Goal: Find specific page/section: Find specific page/section

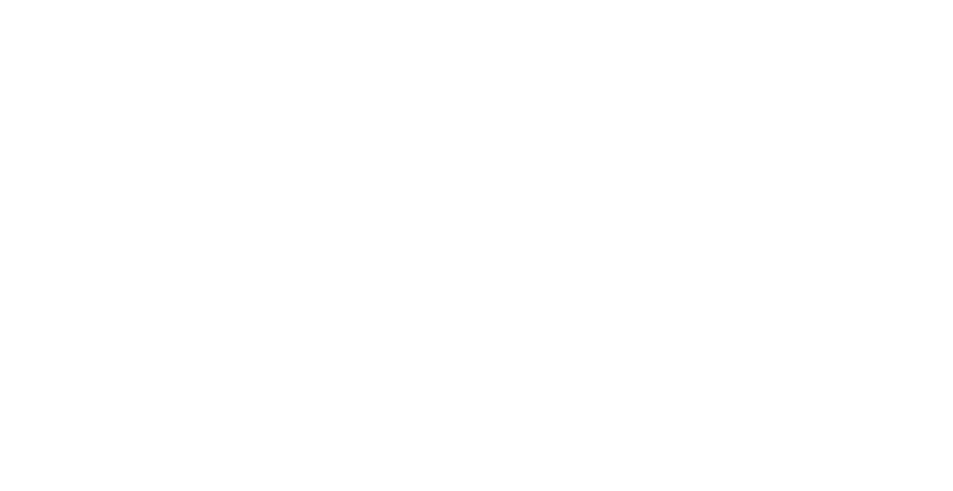
click at [35, 27] on icon at bounding box center [24, 253] width 38 height 496
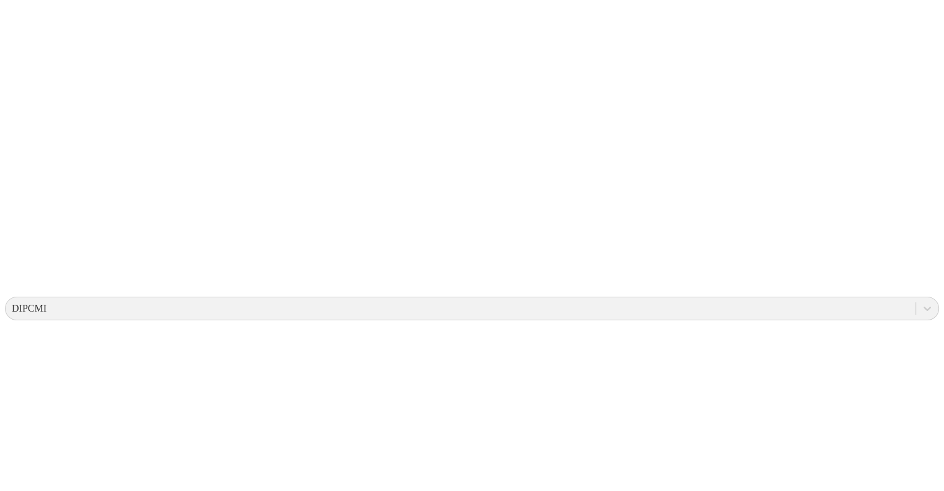
scroll to position [216, 0]
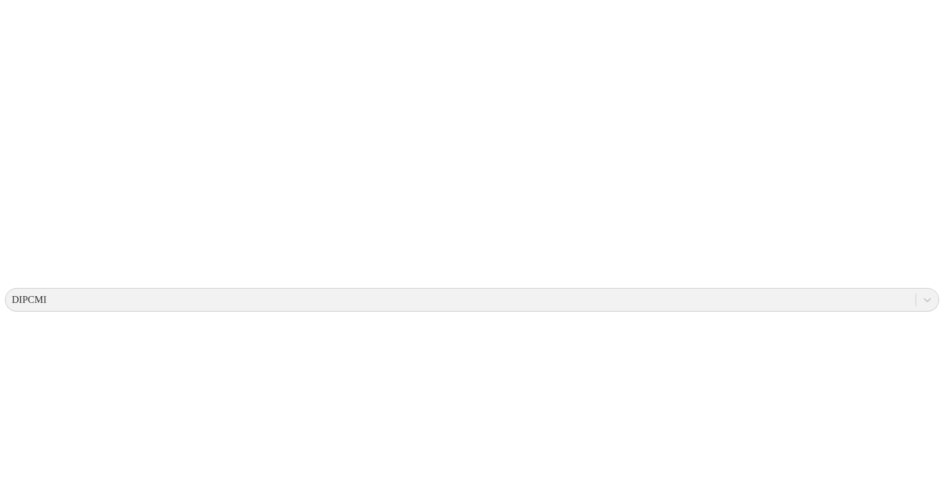
drag, startPoint x: 215, startPoint y: 269, endPoint x: 221, endPoint y: 211, distance: 58.6
drag, startPoint x: 284, startPoint y: 233, endPoint x: 270, endPoint y: 205, distance: 30.8
drag, startPoint x: 349, startPoint y: 179, endPoint x: 317, endPoint y: 240, distance: 69.4
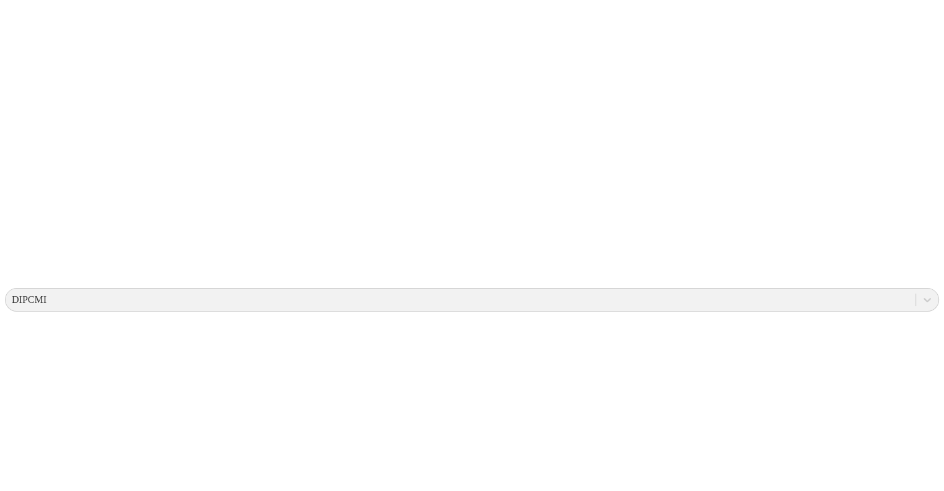
drag, startPoint x: 313, startPoint y: 176, endPoint x: 310, endPoint y: 267, distance: 91.3
drag, startPoint x: 375, startPoint y: 202, endPoint x: 357, endPoint y: 284, distance: 83.1
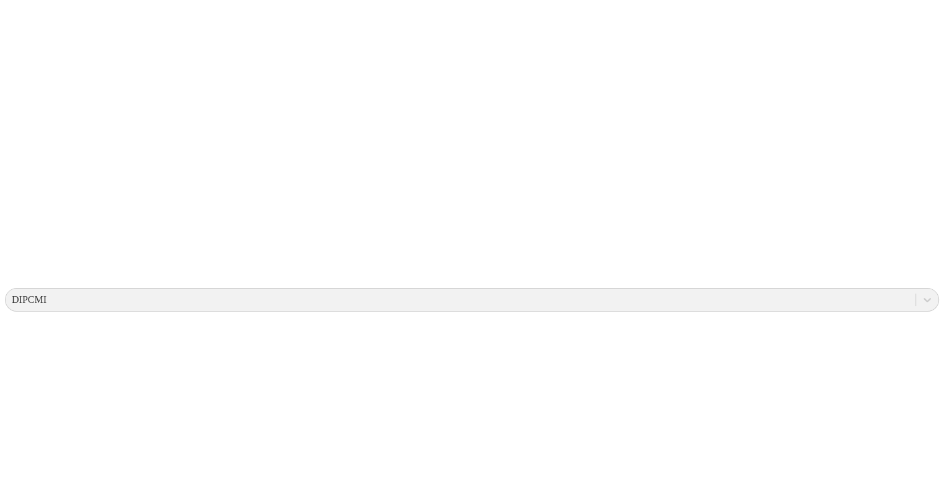
drag, startPoint x: 360, startPoint y: 230, endPoint x: 354, endPoint y: 191, distance: 39.6
drag, startPoint x: 416, startPoint y: 228, endPoint x: 395, endPoint y: 297, distance: 72.2
drag, startPoint x: 407, startPoint y: 177, endPoint x: 370, endPoint y: 259, distance: 90.0
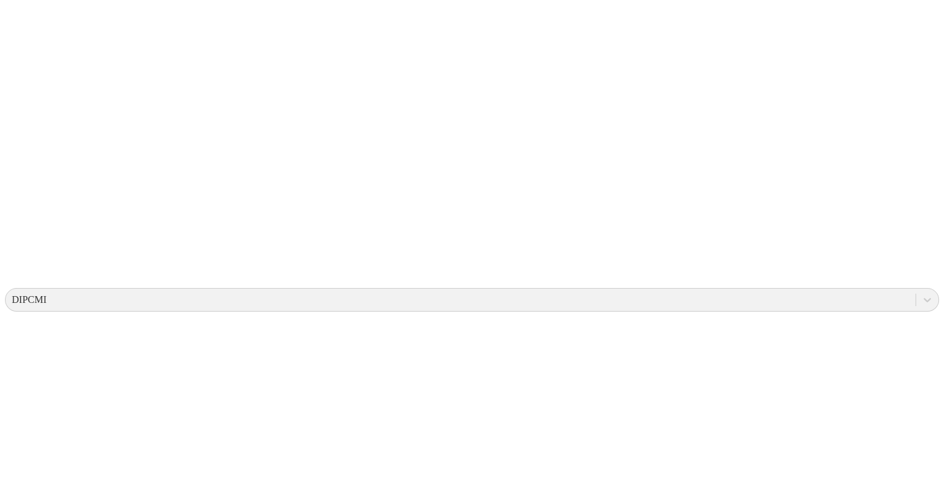
drag, startPoint x: 374, startPoint y: 173, endPoint x: 353, endPoint y: 259, distance: 88.2
drag, startPoint x: 427, startPoint y: 212, endPoint x: 395, endPoint y: 245, distance: 45.6
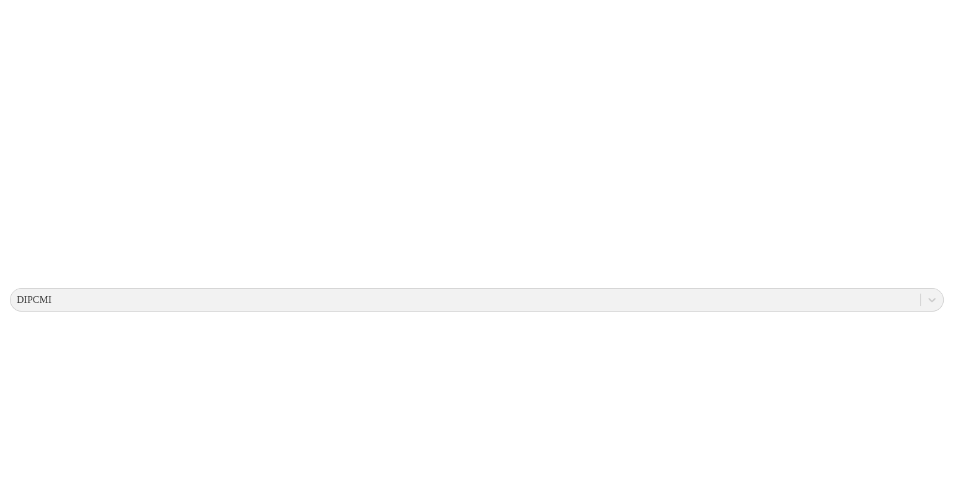
scroll to position [0, 0]
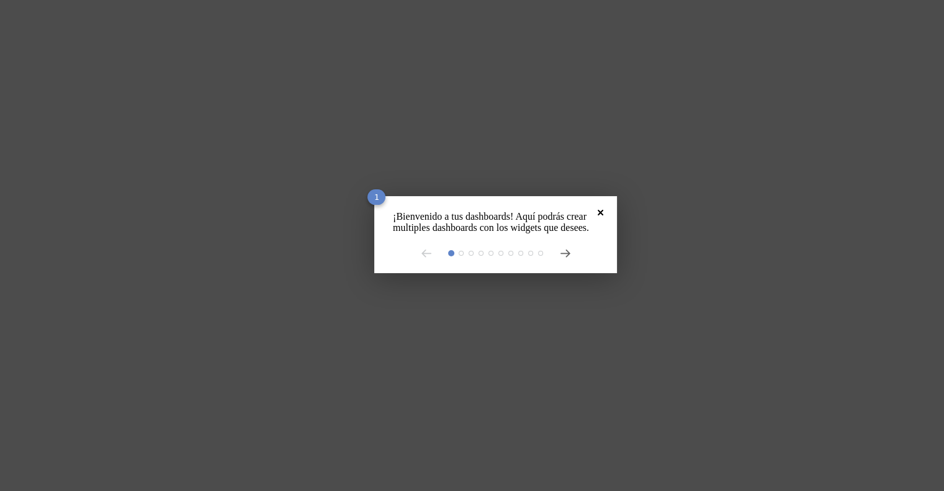
click at [597, 212] on icon "Close" at bounding box center [600, 213] width 6 height 6
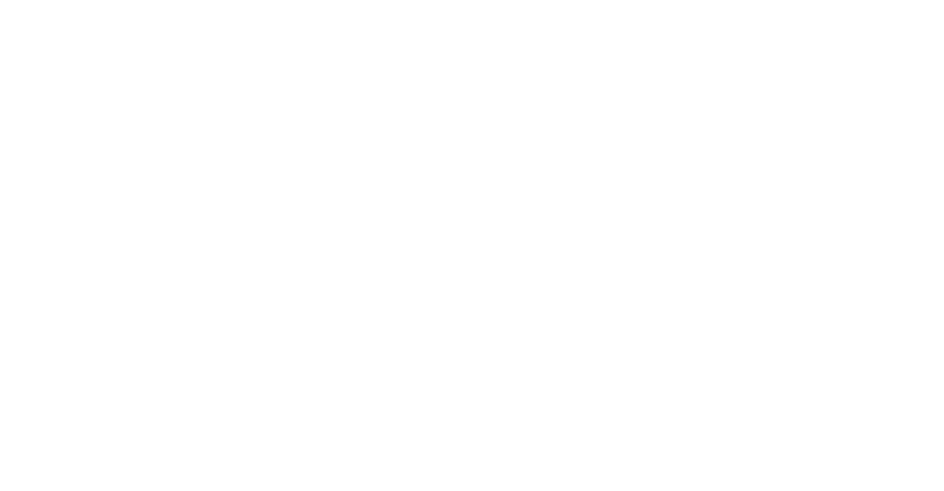
click at [21, 24] on icon at bounding box center [24, 253] width 38 height 496
